Goal: Navigation & Orientation: Find specific page/section

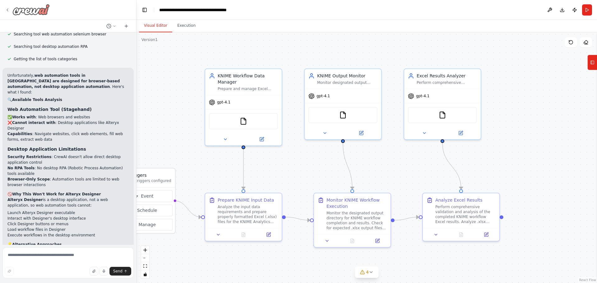
click at [8, 8] on icon at bounding box center [7, 9] width 5 height 5
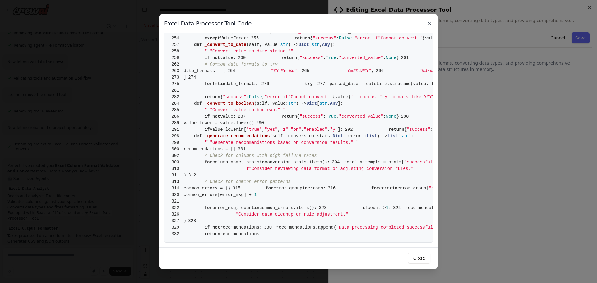
click at [431, 25] on icon at bounding box center [429, 24] width 6 height 6
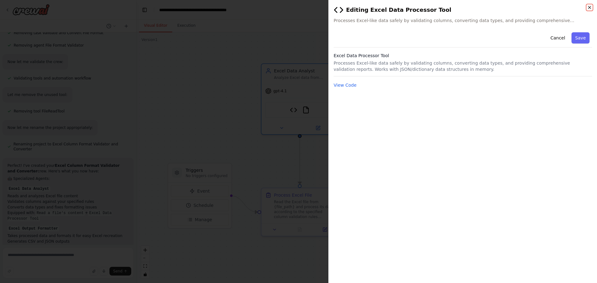
click at [589, 7] on icon "button" at bounding box center [589, 7] width 5 height 5
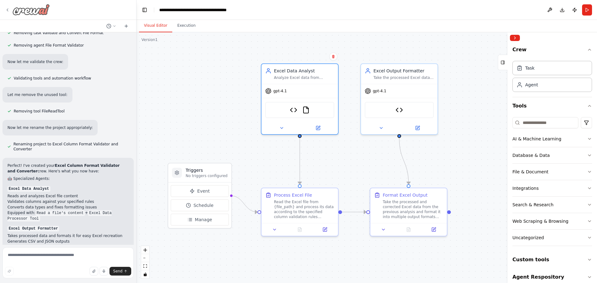
click at [9, 13] on div at bounding box center [27, 9] width 45 height 11
